Goal: Transaction & Acquisition: Purchase product/service

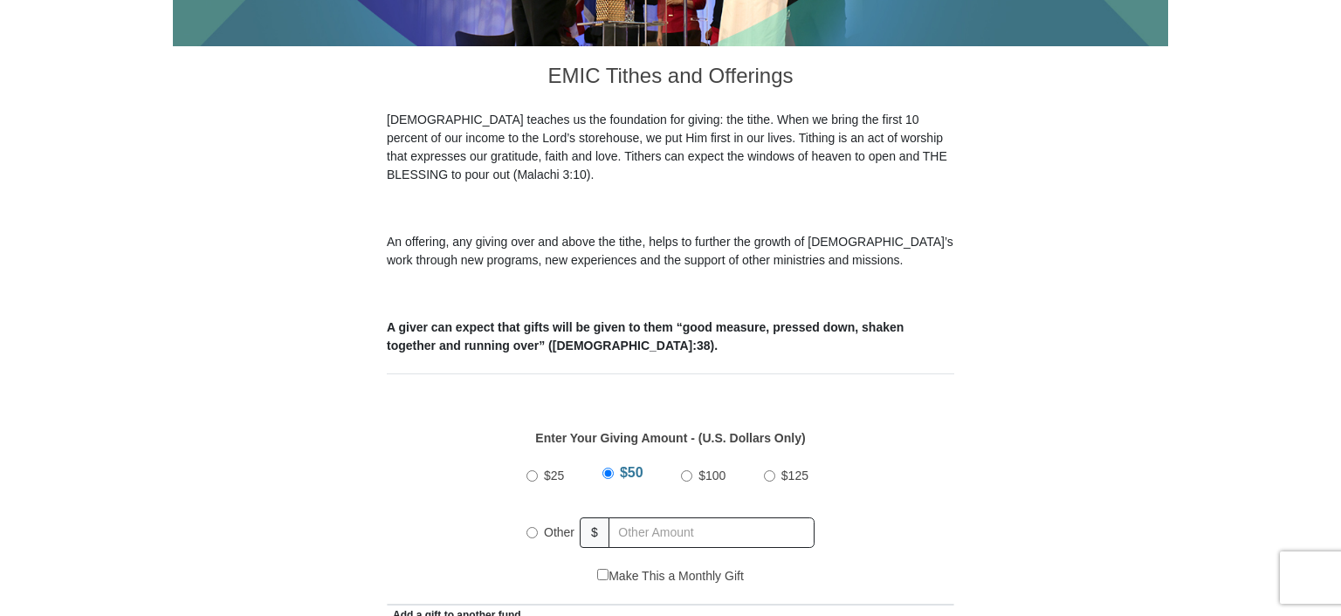
scroll to position [553, 0]
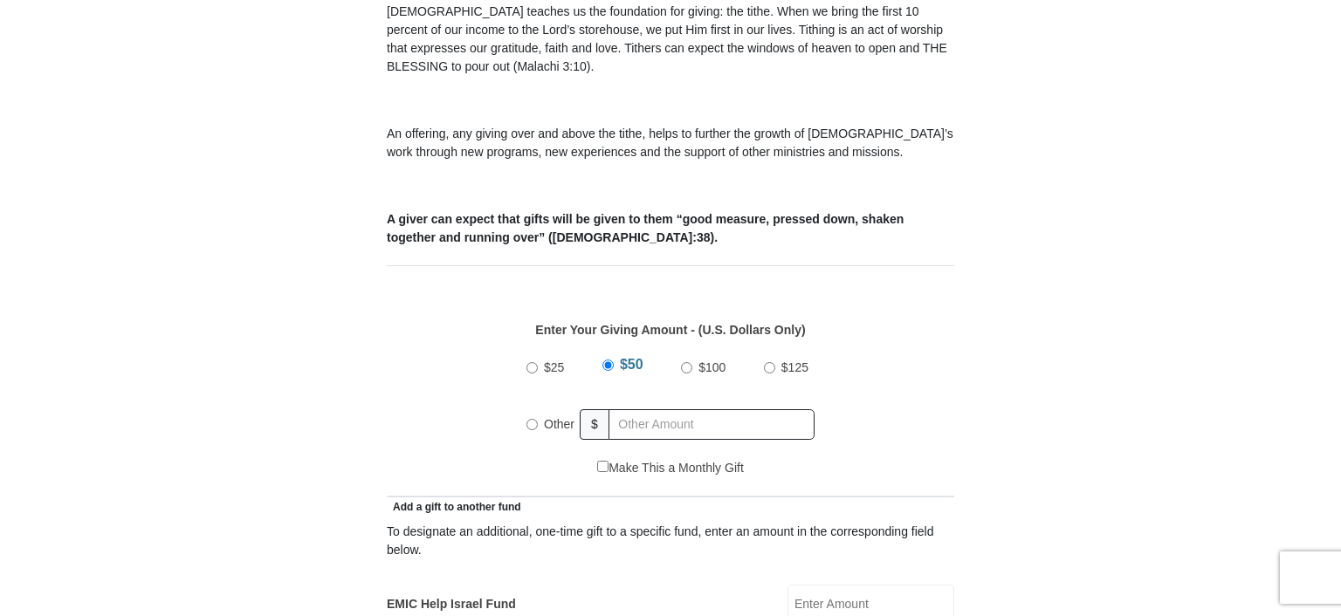
click at [532, 419] on input "Other" at bounding box center [531, 424] width 11 height 11
radio input "true"
click at [636, 409] on input "text" at bounding box center [715, 424] width 200 height 31
type input "10"
click at [914, 423] on div "$25 $50 $100 $125 Other $ 10" at bounding box center [670, 402] width 549 height 113
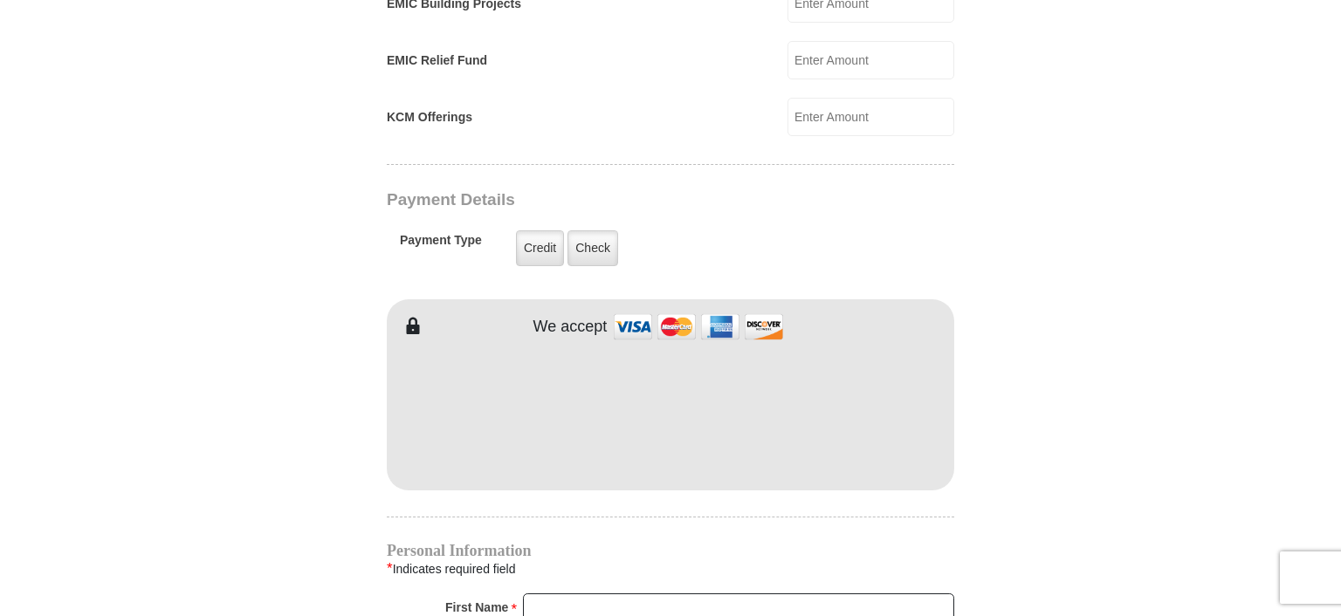
scroll to position [1290, 0]
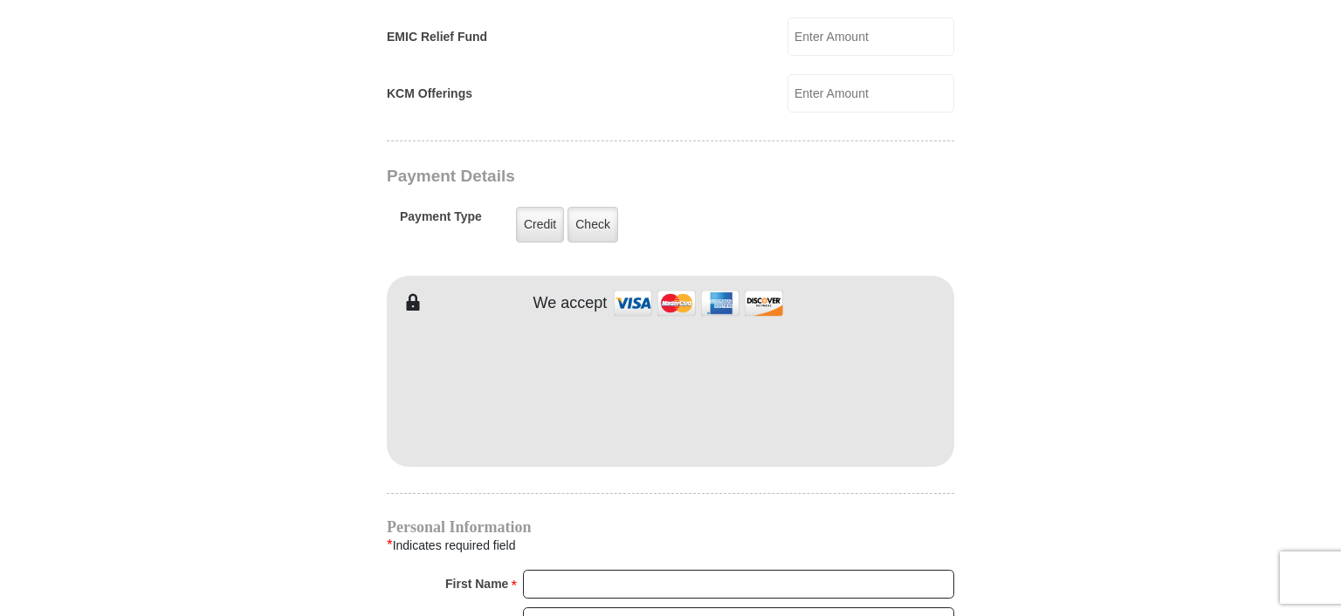
click at [340, 445] on form "[GEOGRAPHIC_DATA][DEMOGRAPHIC_DATA] Online Giving Because of gifts like yours, …" at bounding box center [670, 56] width 995 height 2553
click at [283, 441] on form "[GEOGRAPHIC_DATA][DEMOGRAPHIC_DATA] Online Giving Because of gifts like yours, …" at bounding box center [670, 56] width 995 height 2553
click at [287, 433] on form "[GEOGRAPHIC_DATA][DEMOGRAPHIC_DATA] Online Giving Because of gifts like yours, …" at bounding box center [670, 56] width 995 height 2553
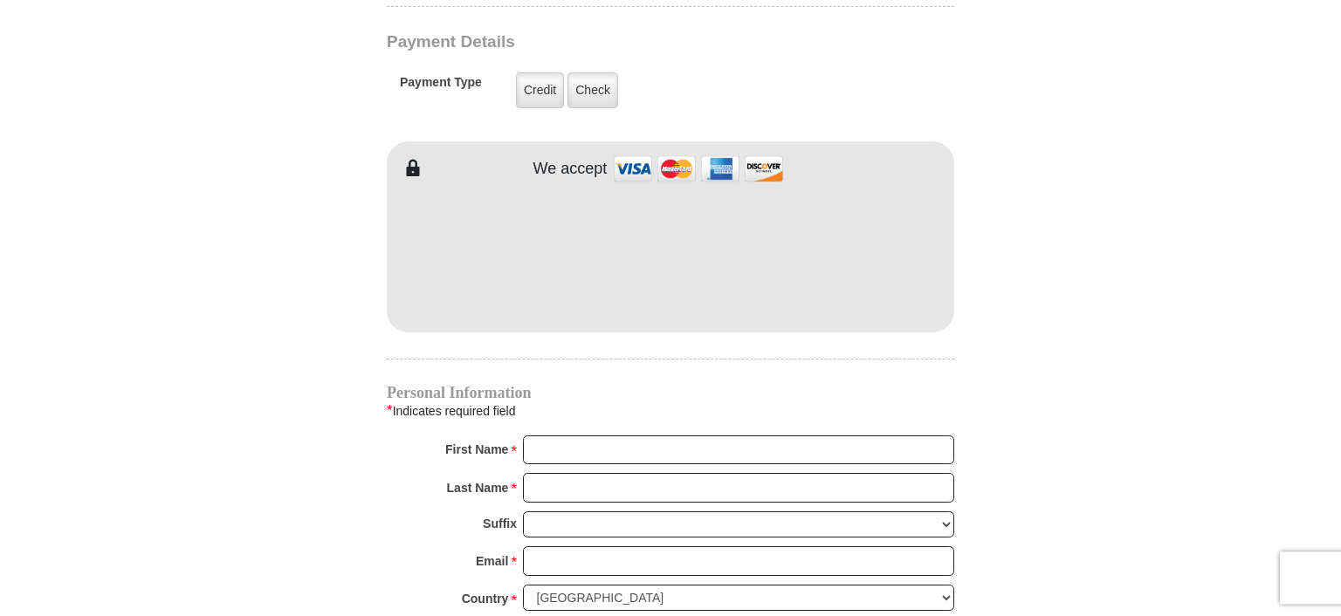
scroll to position [1474, 0]
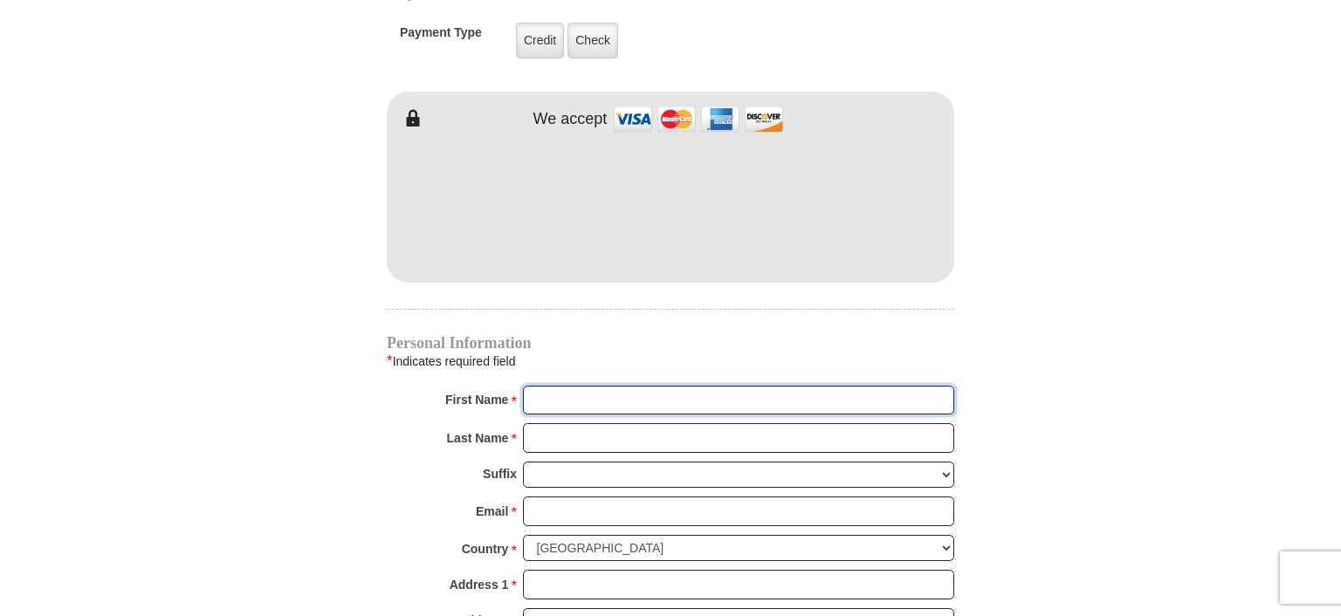
click at [589, 386] on input "First Name *" at bounding box center [738, 401] width 431 height 30
type input "[PERSON_NAME]"
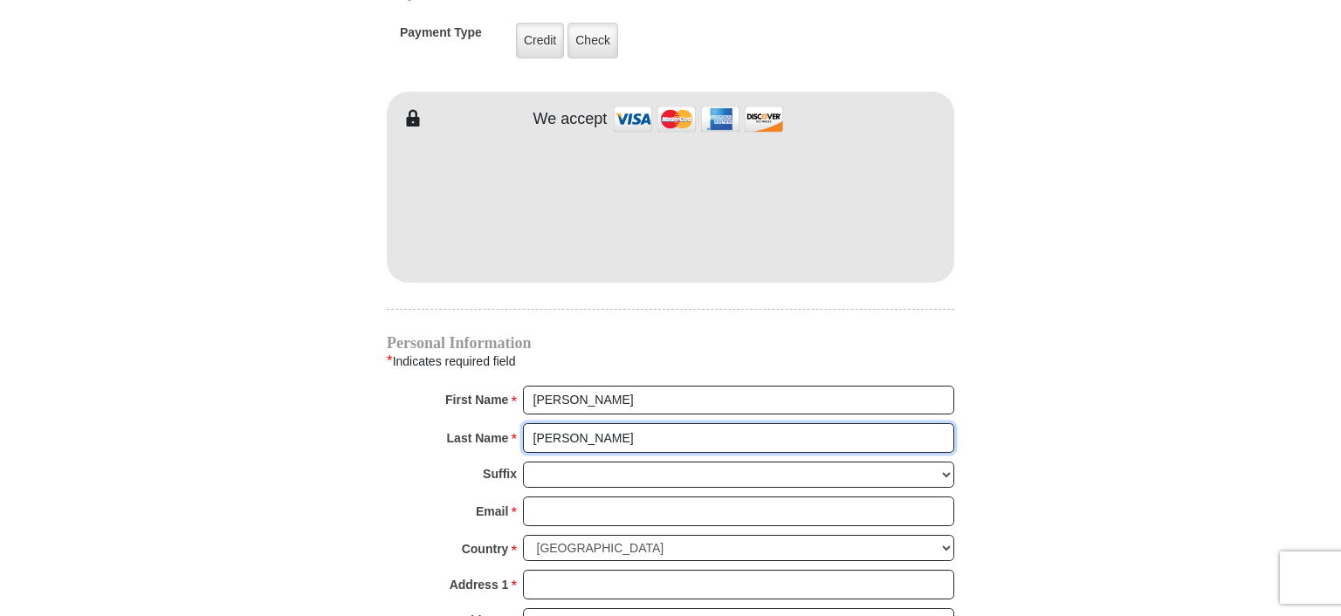
type input "[PERSON_NAME]"
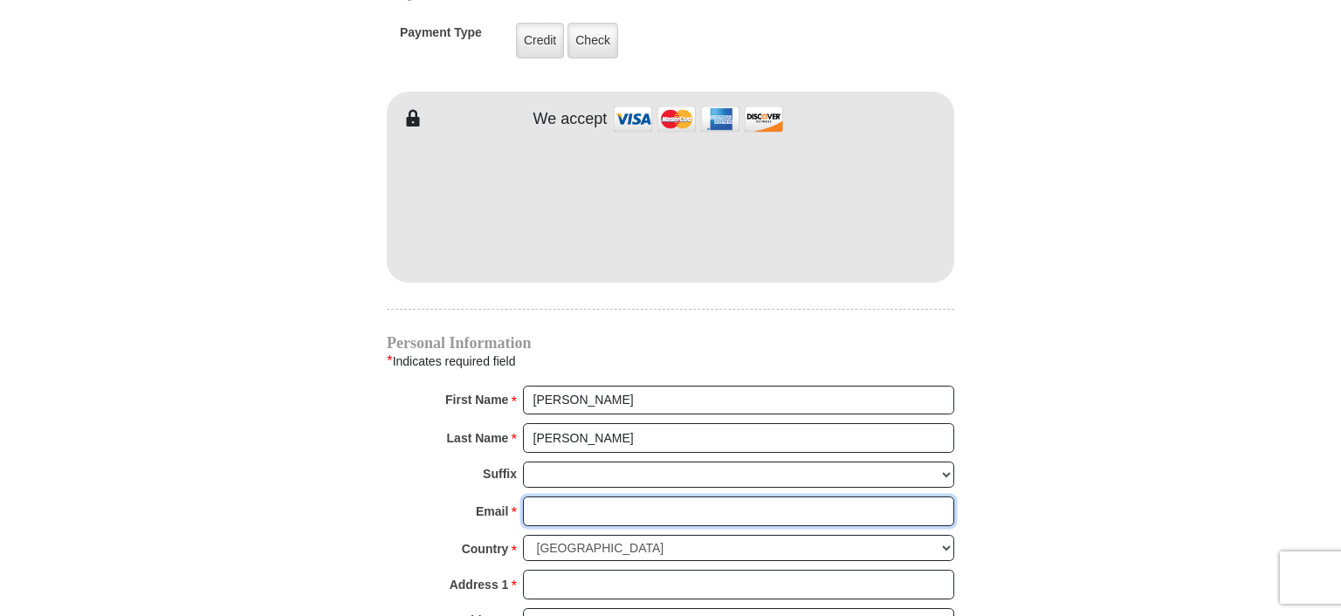
click at [562, 497] on input "Email *" at bounding box center [738, 512] width 431 height 30
paste input "[EMAIL_ADDRESS][DOMAIN_NAME]"
type input "[EMAIL_ADDRESS][DOMAIN_NAME]"
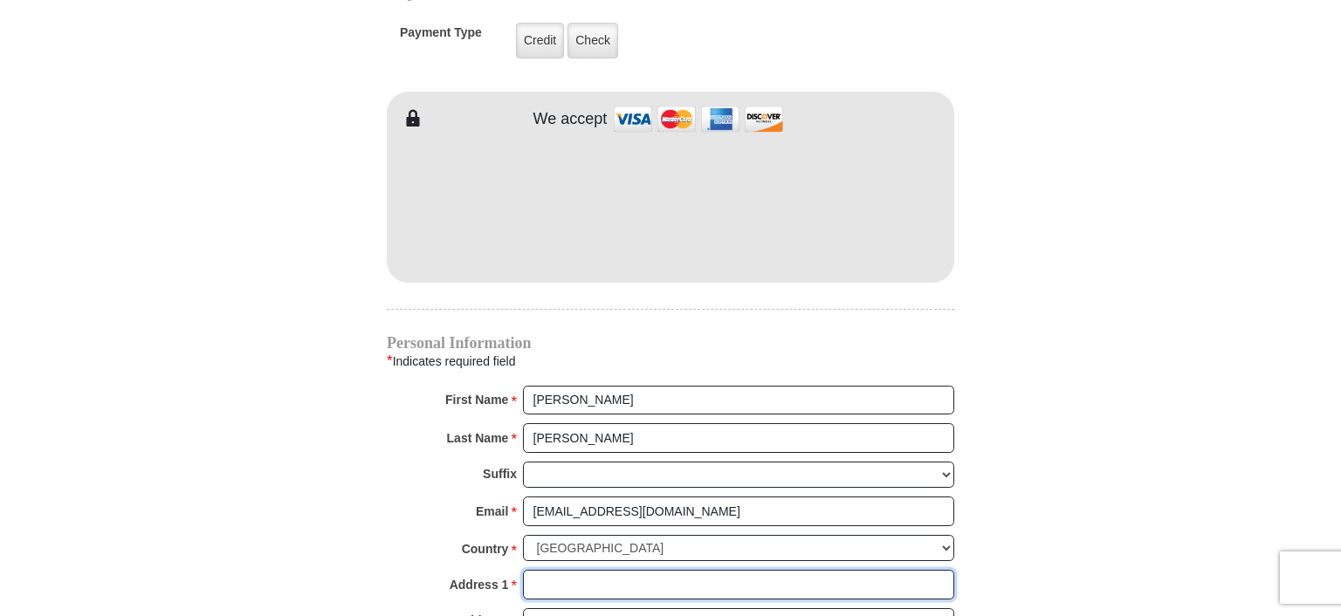
click at [539, 570] on input "Address 1 *" at bounding box center [738, 585] width 431 height 30
click at [543, 570] on input "Address 1 *" at bounding box center [738, 585] width 431 height 30
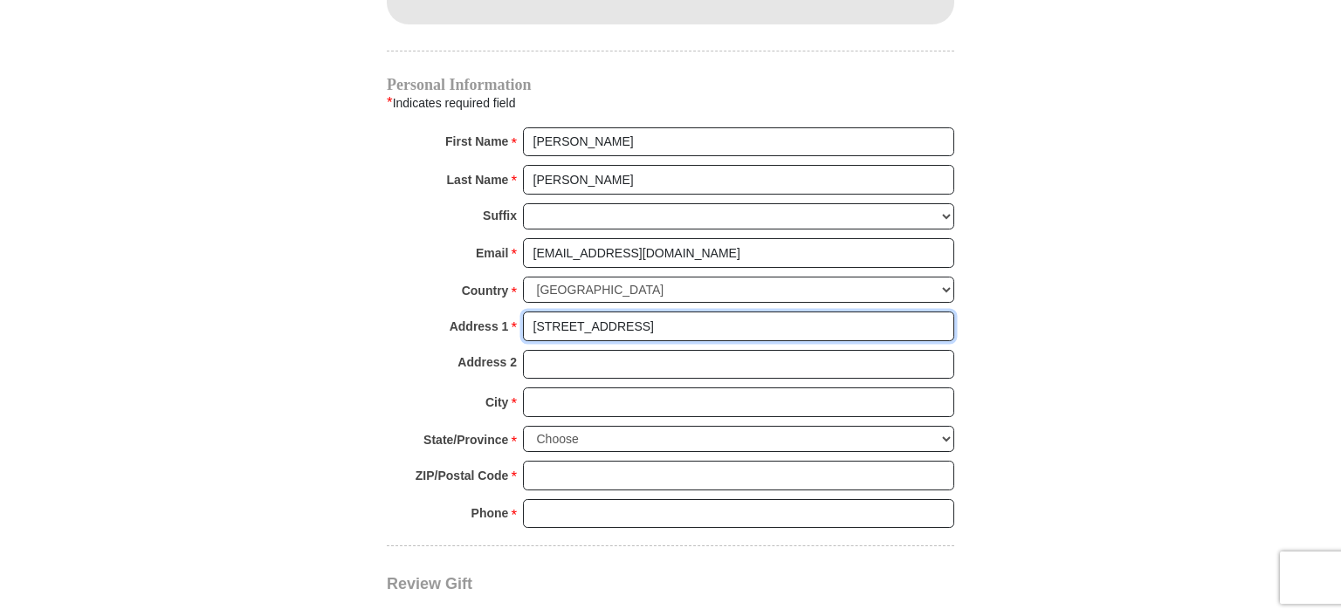
scroll to position [1844, 0]
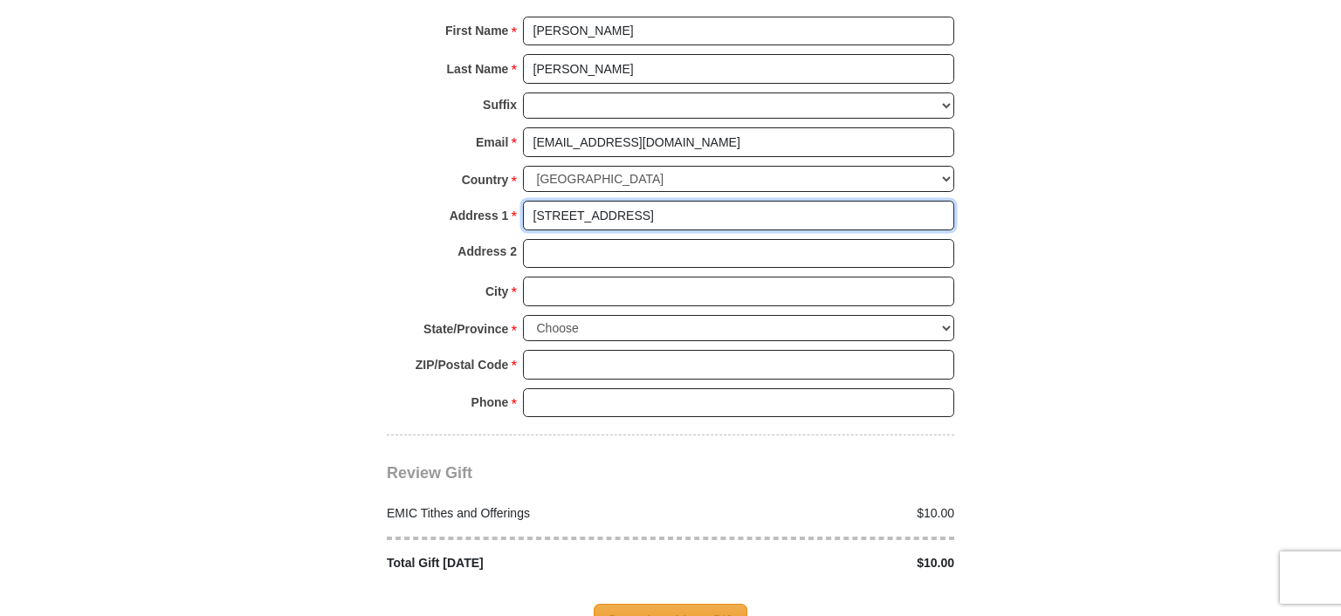
type input "[STREET_ADDRESS]"
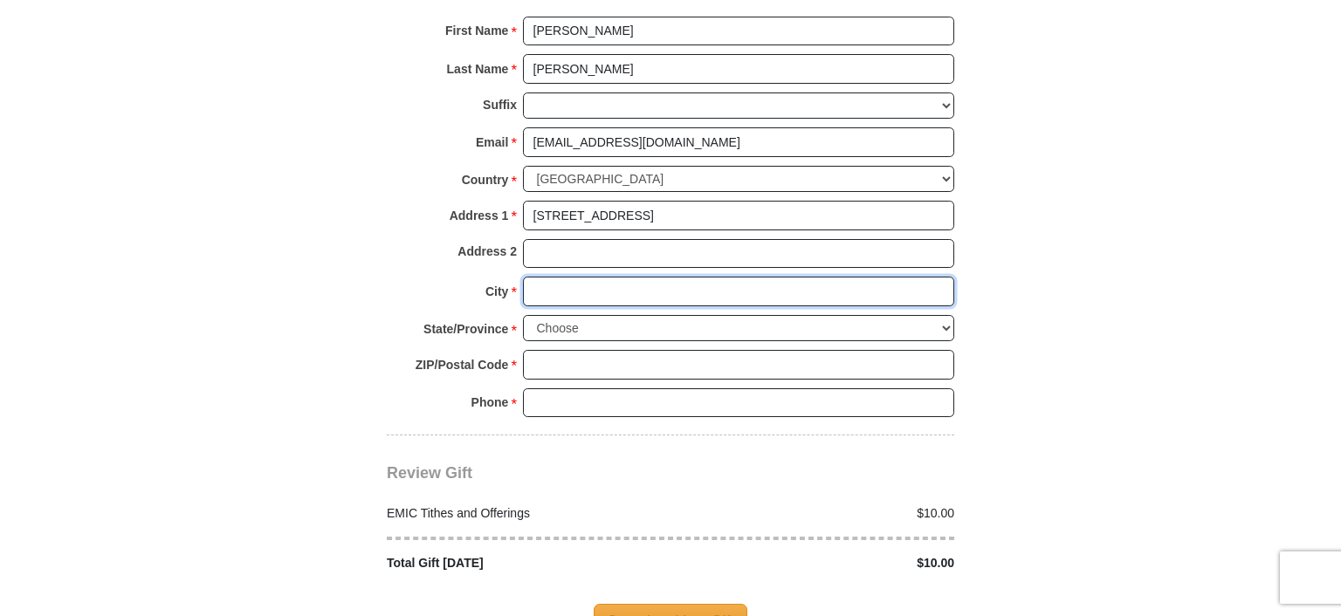
click at [546, 277] on input "City *" at bounding box center [738, 292] width 431 height 30
type input "[GEOGRAPHIC_DATA]"
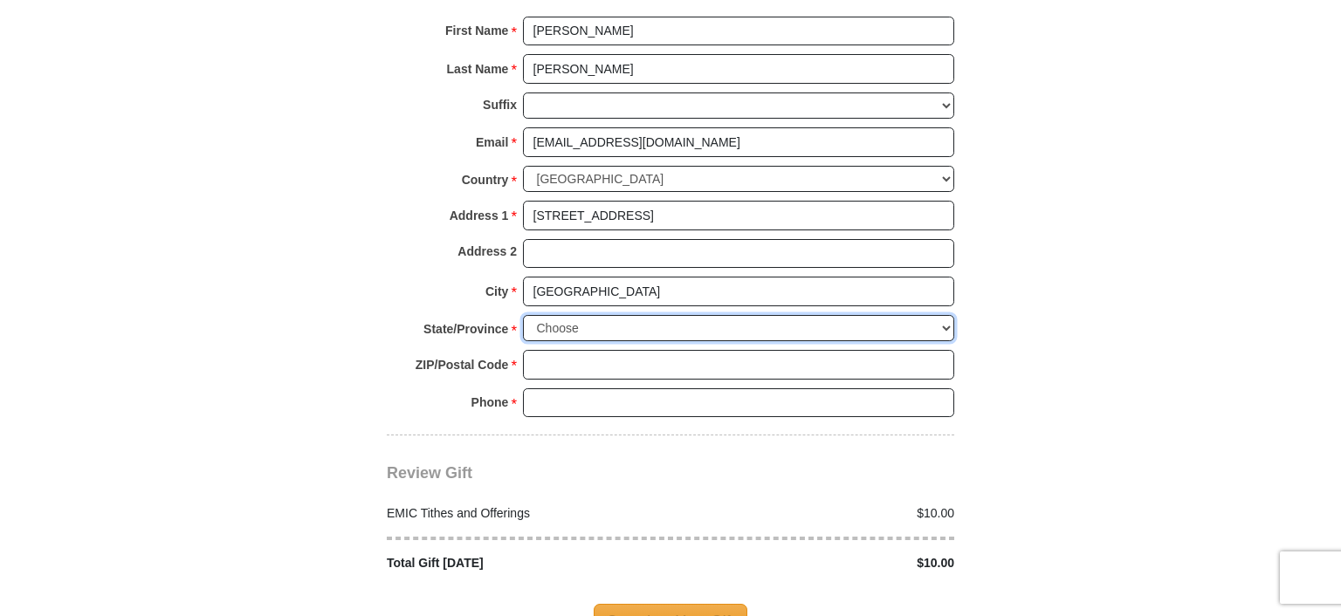
select select "GA"
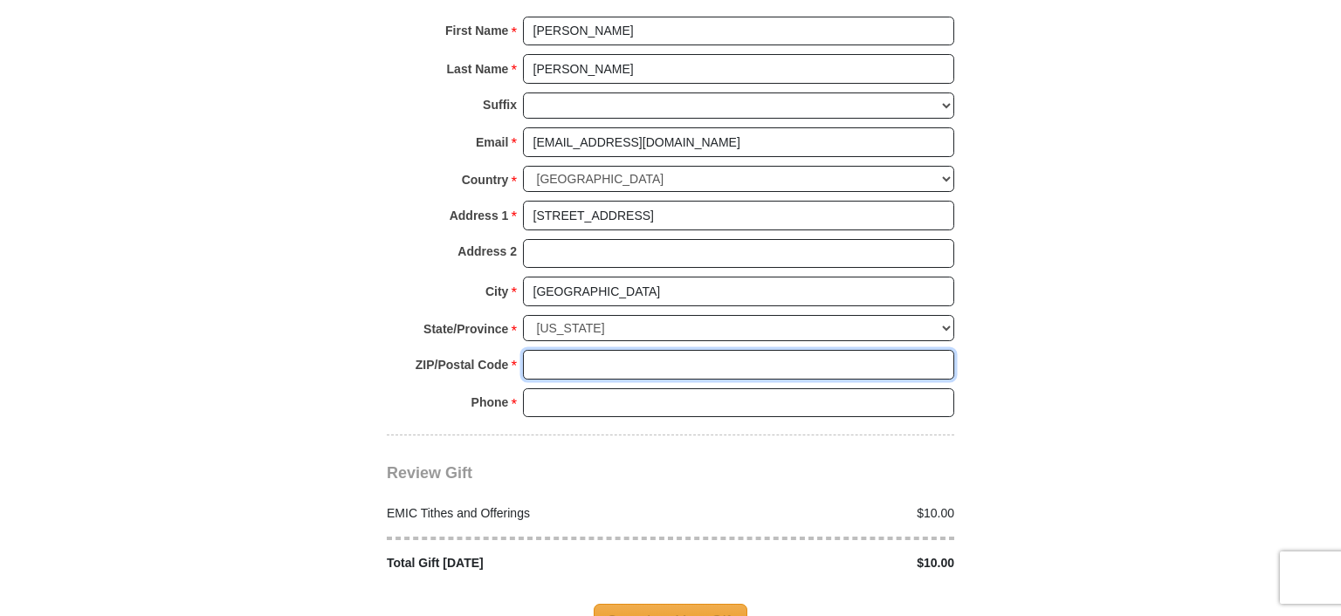
type input "30504"
click at [548, 388] on input "Phone * *" at bounding box center [738, 403] width 431 height 30
type input "6786878263"
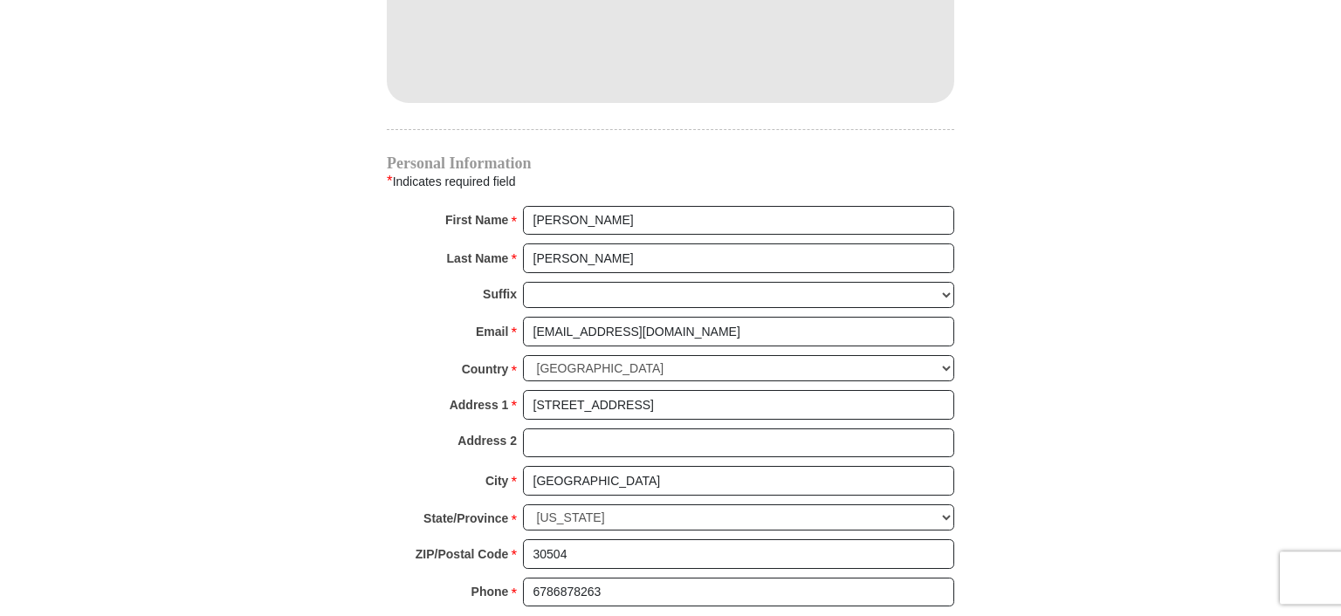
scroll to position [1659, 0]
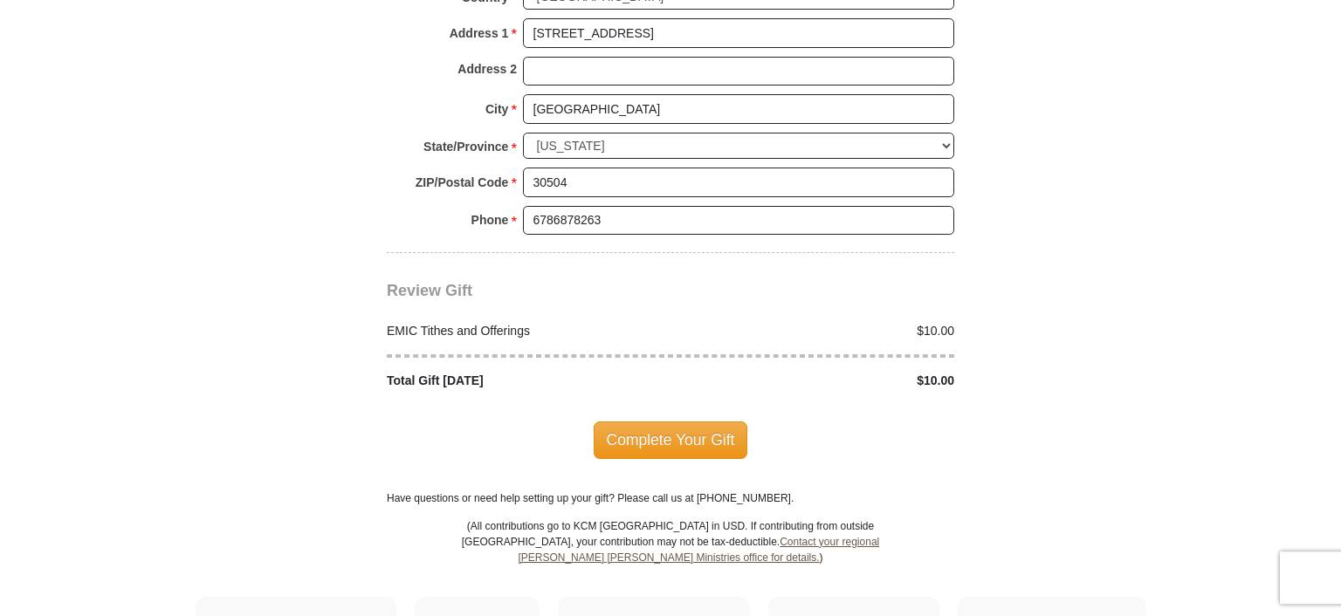
scroll to position [2028, 0]
click at [689, 420] on span "Complete Your Gift" at bounding box center [671, 438] width 155 height 37
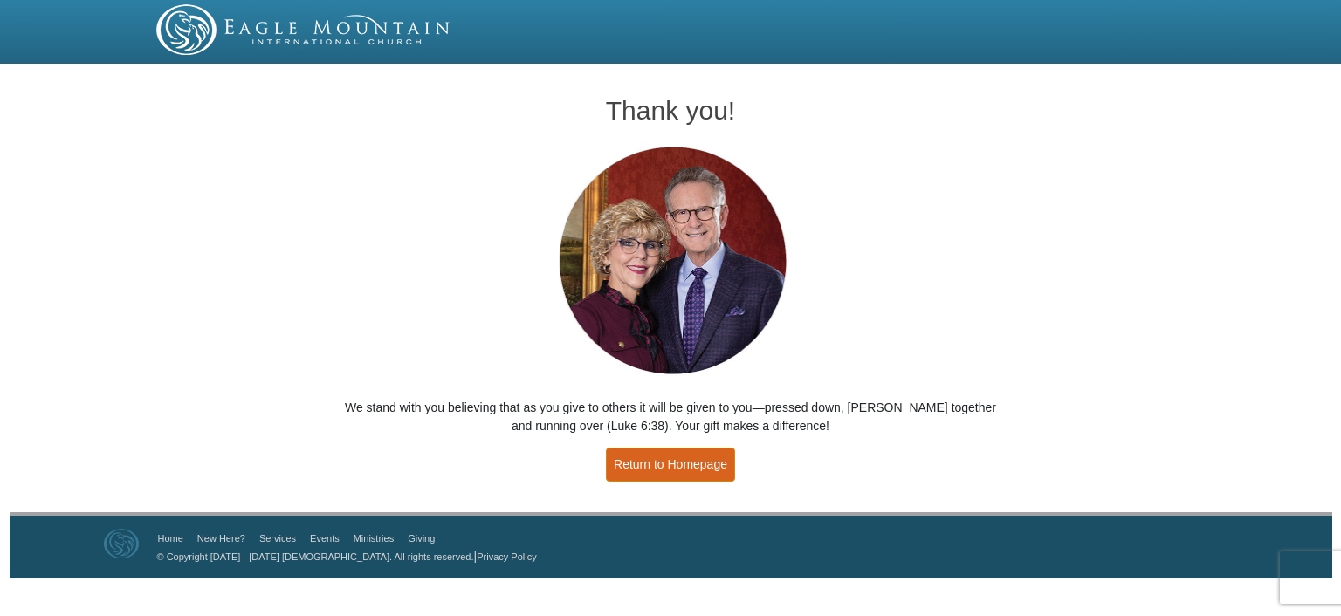
click at [637, 471] on link "Return to Homepage" at bounding box center [670, 465] width 129 height 34
